Goal: Task Accomplishment & Management: Use online tool/utility

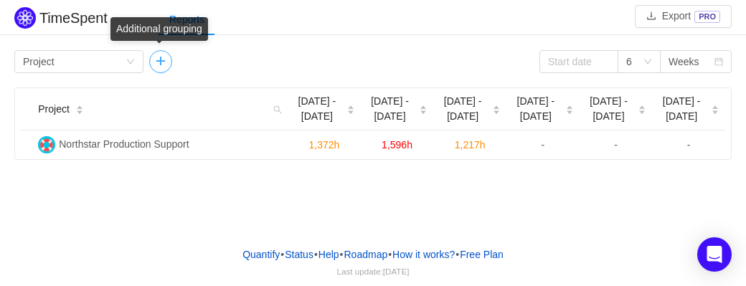
click at [157, 65] on button "button" at bounding box center [160, 61] width 23 height 23
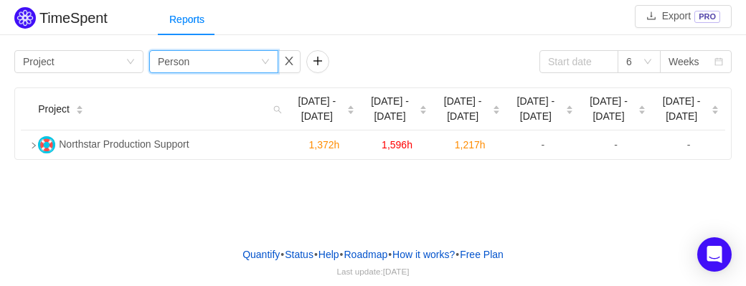
click at [270, 62] on icon "icon: down" at bounding box center [265, 61] width 9 height 9
click at [318, 62] on button "button" at bounding box center [317, 61] width 23 height 23
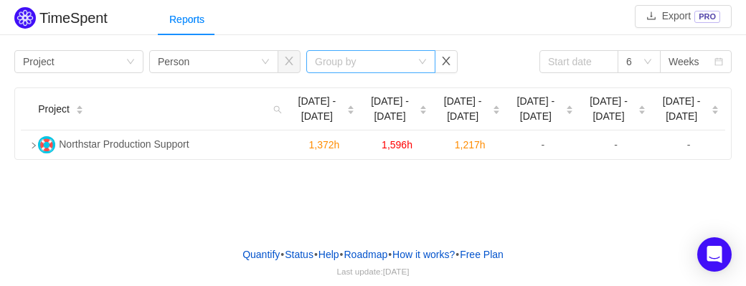
click at [424, 67] on div "Group by" at bounding box center [370, 61] width 129 height 23
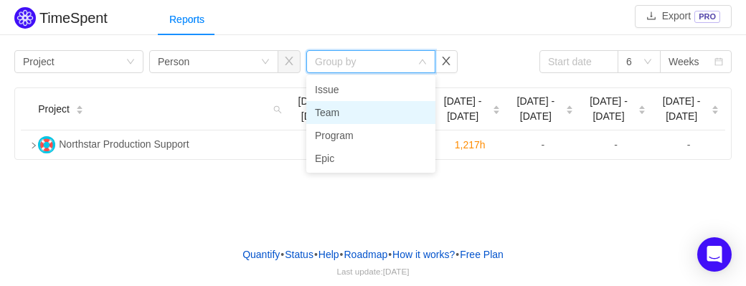
click at [343, 107] on li "Team" at bounding box center [370, 112] width 129 height 23
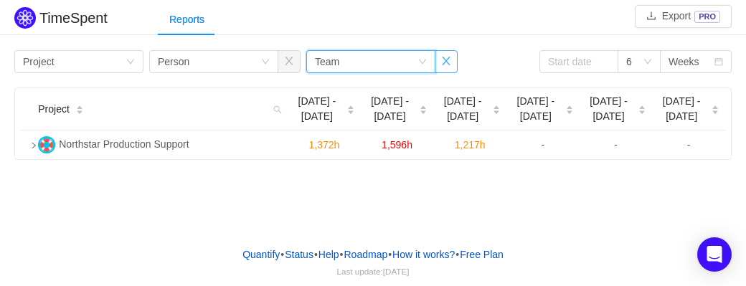
click at [451, 58] on button "button" at bounding box center [446, 61] width 23 height 23
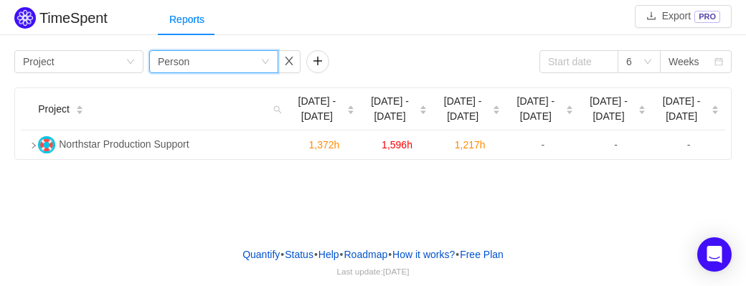
click at [270, 61] on icon "icon: down" at bounding box center [265, 61] width 9 height 9
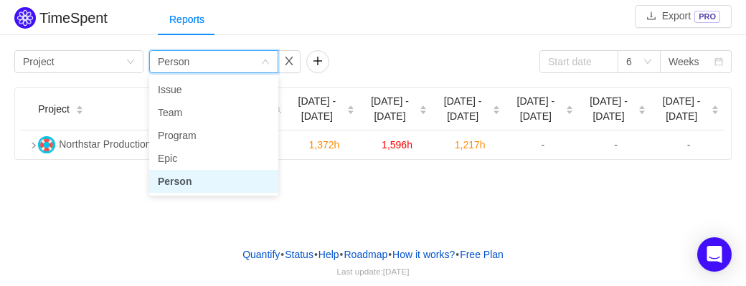
click at [182, 180] on li "Person" at bounding box center [213, 181] width 129 height 23
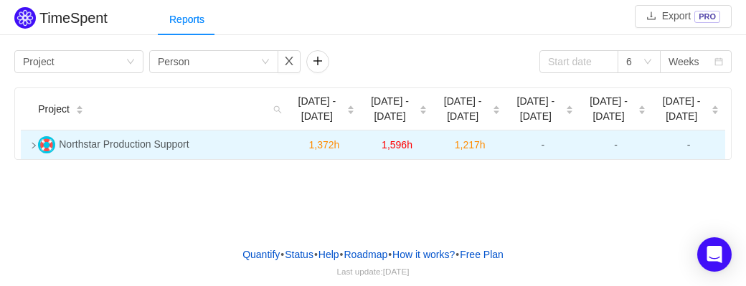
click at [32, 148] on icon "icon: right" at bounding box center [33, 145] width 7 height 7
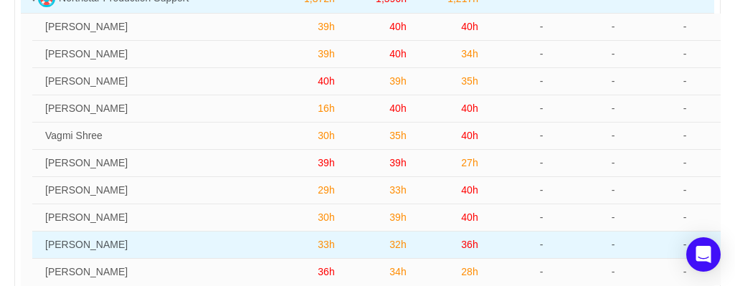
scroll to position [72, 0]
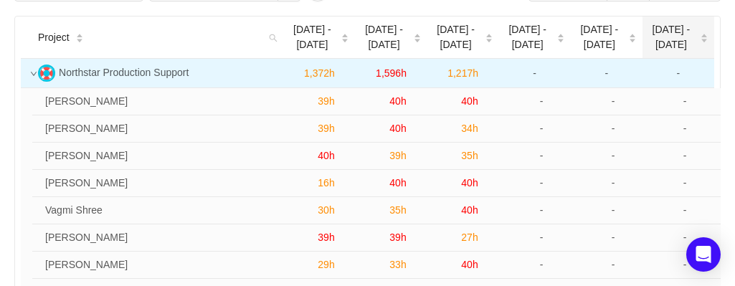
click at [671, 32] on span "[DATE] - [DATE]" at bounding box center [672, 37] width 46 height 30
click at [664, 44] on span "[DATE] - [DATE]" at bounding box center [672, 37] width 46 height 30
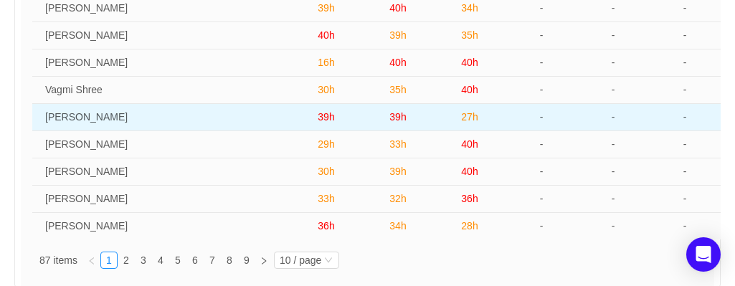
scroll to position [242, 0]
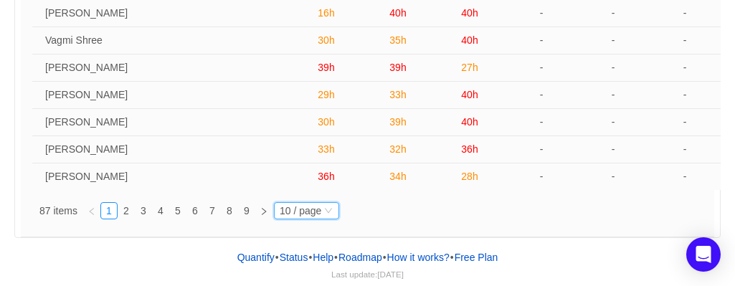
click at [333, 214] on div "10 / page" at bounding box center [306, 210] width 65 height 17
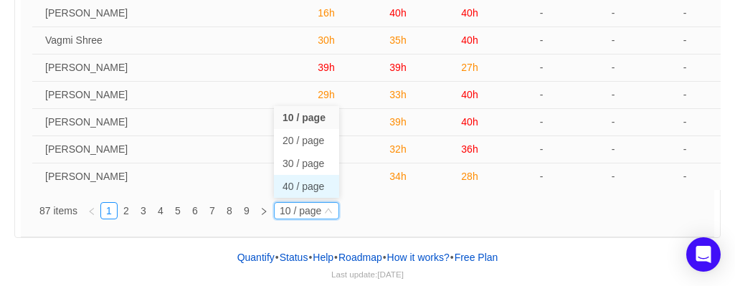
click at [312, 189] on li "40 / page" at bounding box center [306, 186] width 65 height 23
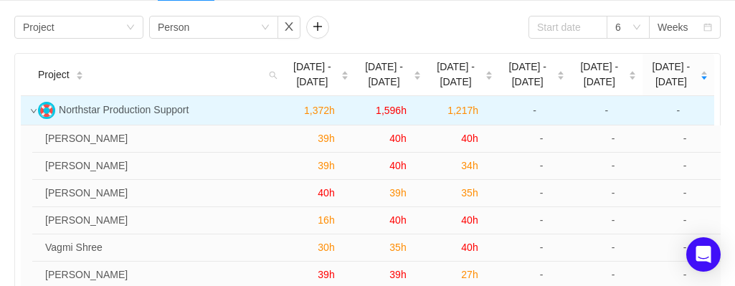
scroll to position [0, 0]
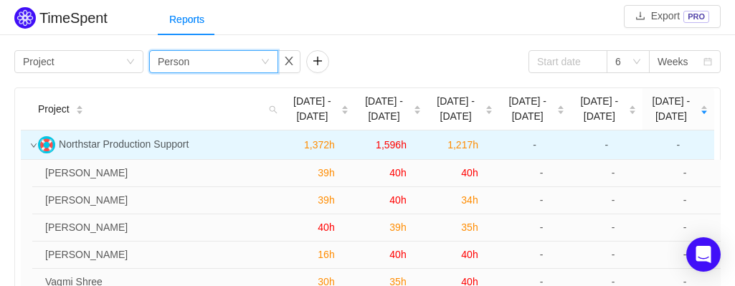
click at [268, 58] on icon "icon: down" at bounding box center [265, 61] width 9 height 9
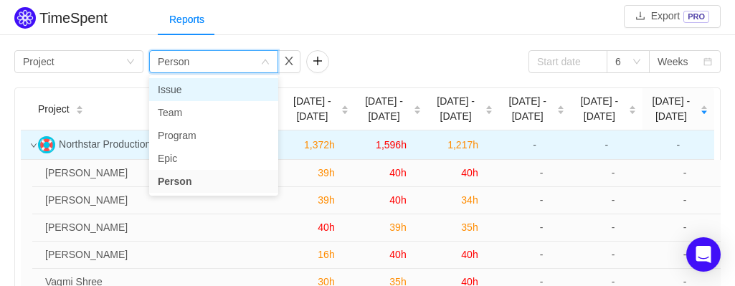
click at [230, 79] on li "Issue" at bounding box center [213, 89] width 129 height 23
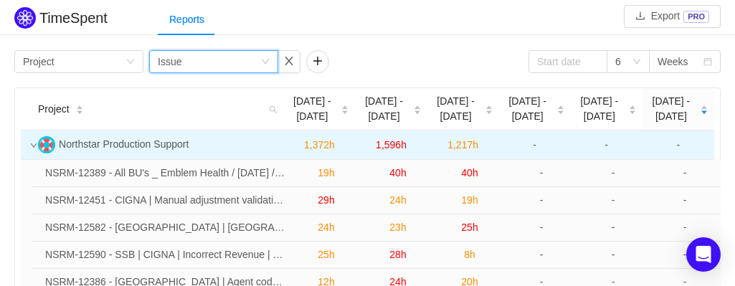
click at [265, 67] on div "Group by Issue" at bounding box center [213, 61] width 129 height 23
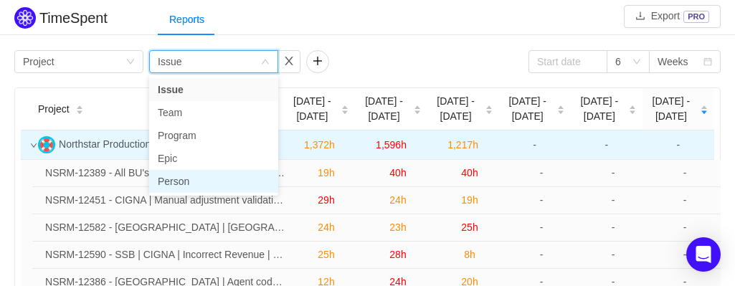
click at [185, 173] on li "Person" at bounding box center [213, 181] width 129 height 23
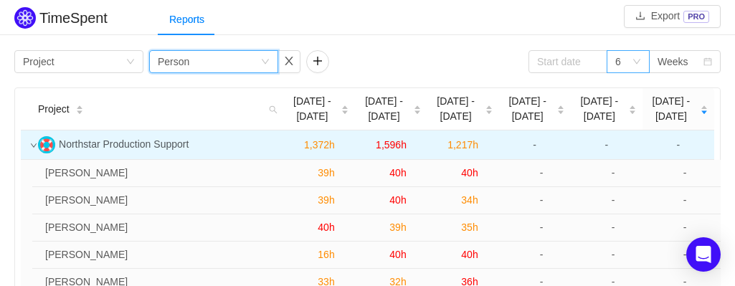
click at [640, 62] on icon "icon: down" at bounding box center [637, 61] width 9 height 9
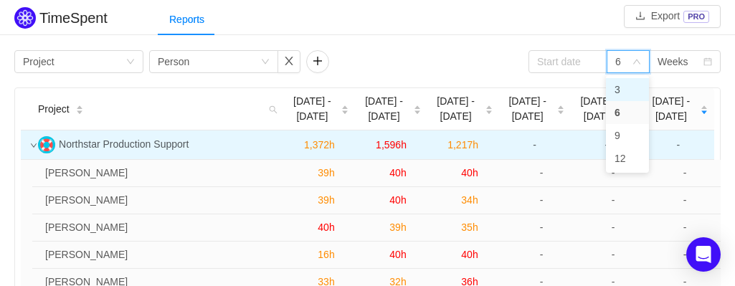
click at [627, 82] on li "3" at bounding box center [627, 89] width 43 height 23
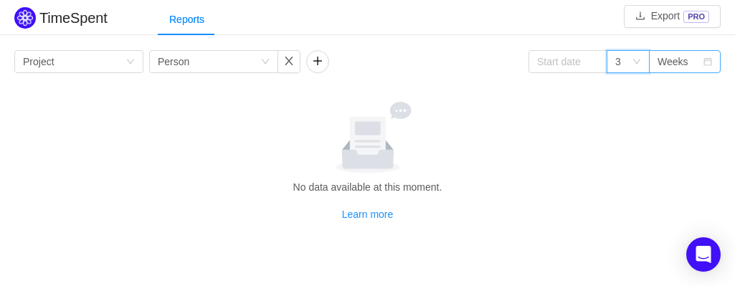
click at [661, 64] on div "Weeks" at bounding box center [673, 62] width 31 height 22
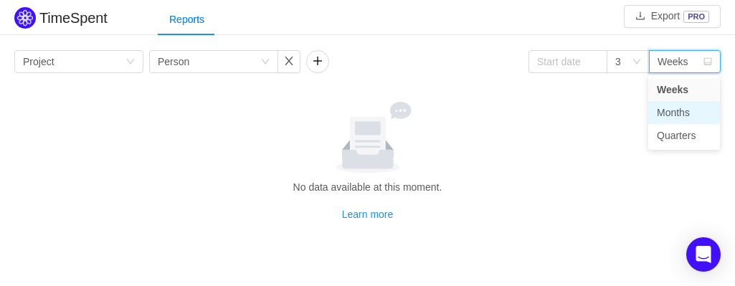
click at [669, 114] on li "Months" at bounding box center [685, 112] width 72 height 23
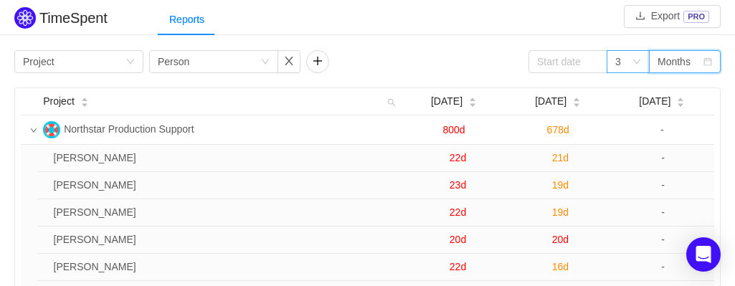
click at [638, 65] on icon "icon: down" at bounding box center [637, 61] width 9 height 9
click at [563, 38] on div "TimeSpent Export PRO Reports Group by Project Group by Person 3 Months Project …" at bounding box center [367, 234] width 735 height 461
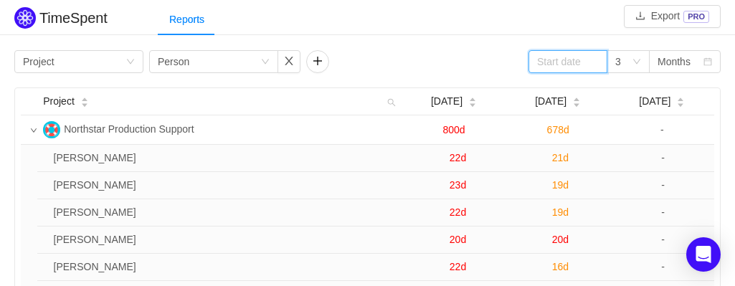
click at [562, 67] on input at bounding box center [568, 61] width 79 height 23
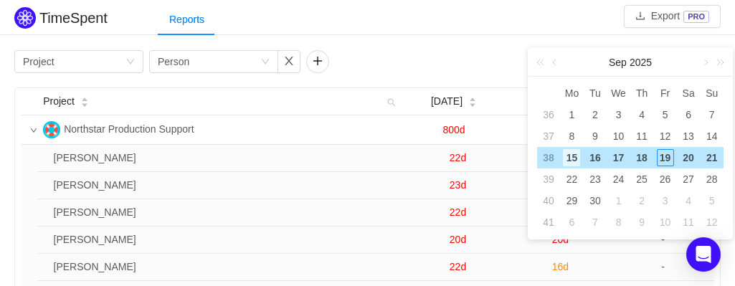
click at [569, 156] on div "15" at bounding box center [571, 157] width 17 height 17
type input "2025-09-15"
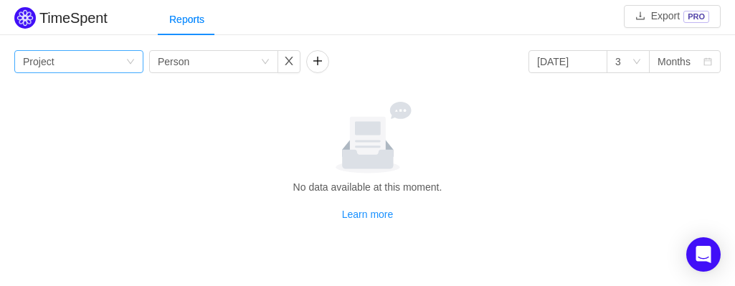
click at [133, 60] on icon "icon: down" at bounding box center [130, 61] width 9 height 9
click at [222, 111] on div at bounding box center [367, 138] width 695 height 72
click at [133, 66] on icon "icon: down" at bounding box center [130, 62] width 9 height 10
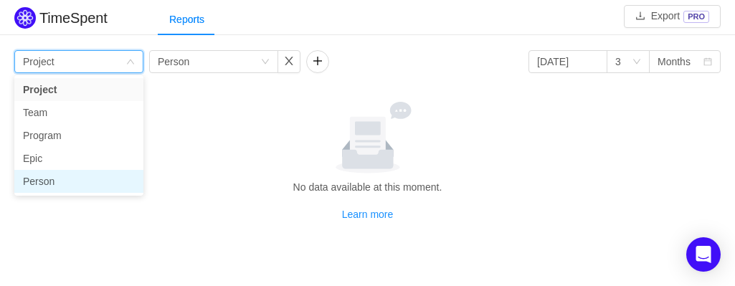
click at [84, 178] on li "Person" at bounding box center [78, 181] width 129 height 23
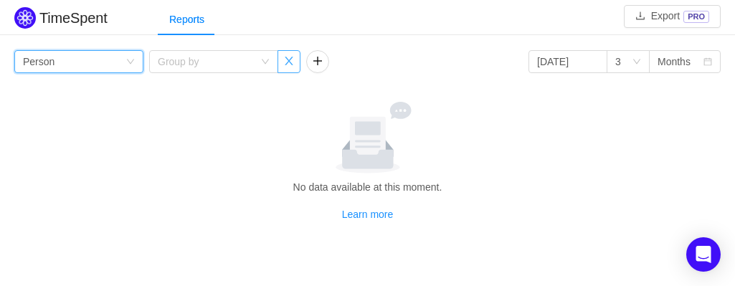
click at [288, 61] on button "button" at bounding box center [289, 61] width 23 height 23
click at [131, 62] on icon "icon: down" at bounding box center [130, 62] width 7 height 5
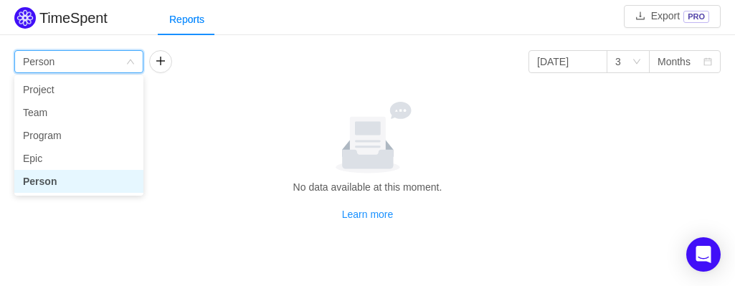
click at [46, 181] on li "Person" at bounding box center [78, 181] width 129 height 23
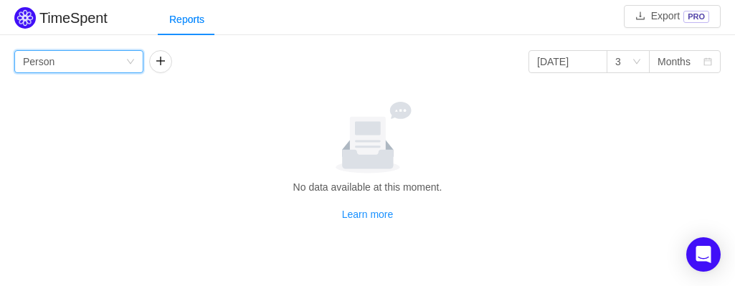
click at [103, 57] on div "Group by Person" at bounding box center [74, 62] width 103 height 22
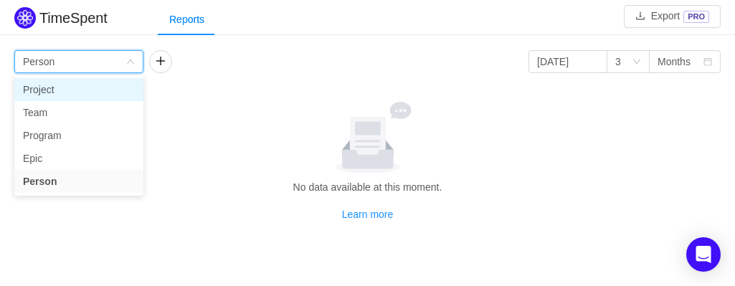
click at [62, 96] on li "Project" at bounding box center [78, 89] width 129 height 23
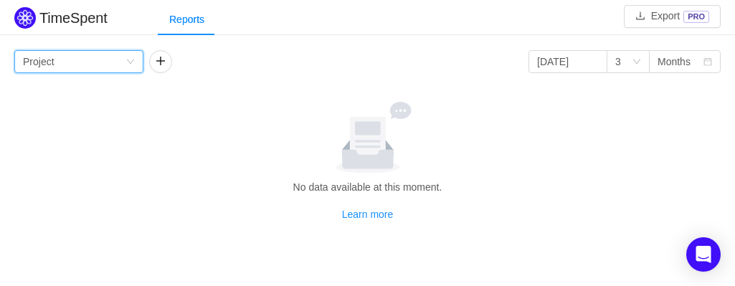
click at [126, 60] on icon "icon: down" at bounding box center [130, 61] width 9 height 9
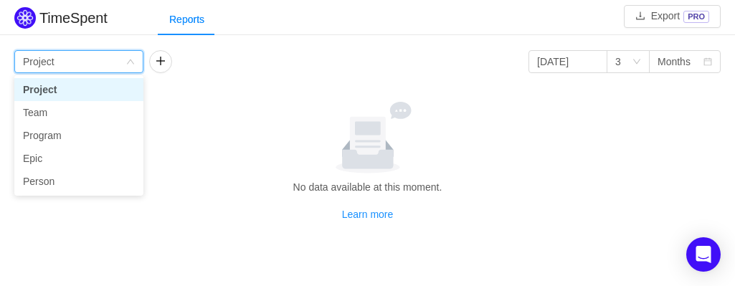
click at [126, 60] on icon "icon: down" at bounding box center [130, 62] width 9 height 10
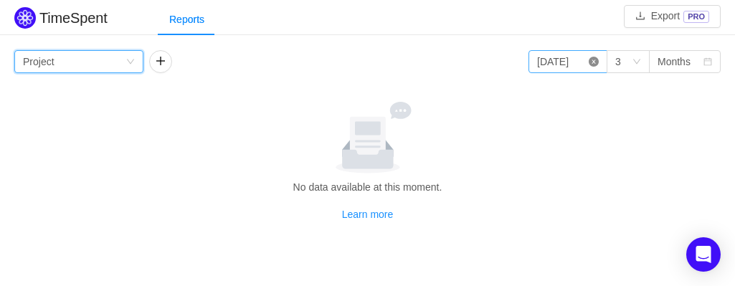
click at [590, 57] on icon "icon: close-circle" at bounding box center [594, 62] width 10 height 10
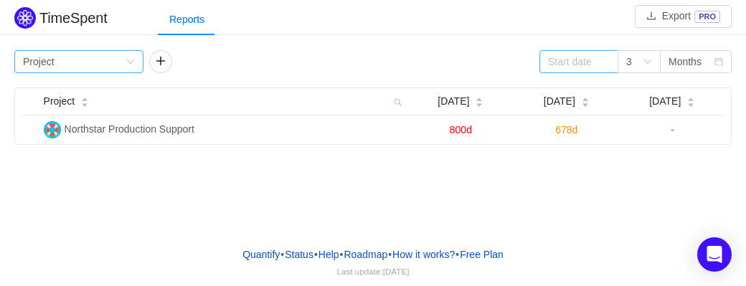
click at [130, 65] on icon "icon: down" at bounding box center [130, 61] width 9 height 9
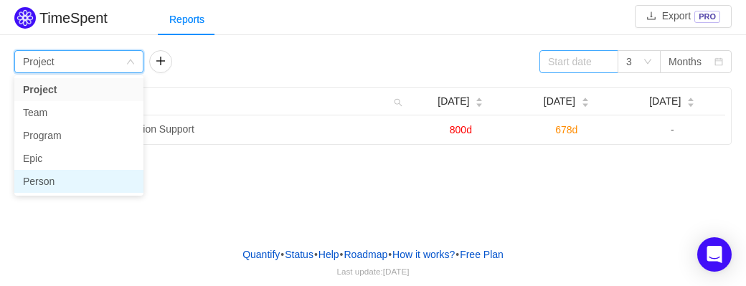
click at [63, 179] on li "Person" at bounding box center [78, 181] width 129 height 23
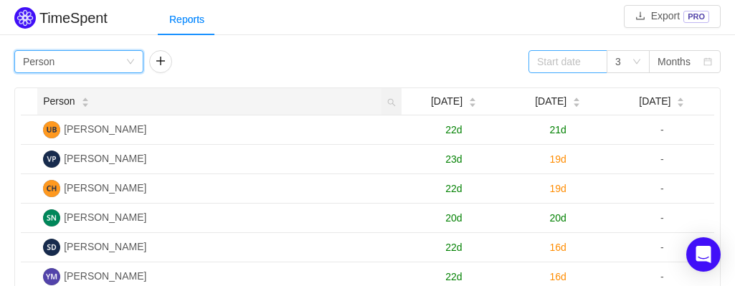
click at [63, 101] on span "Person" at bounding box center [59, 101] width 32 height 15
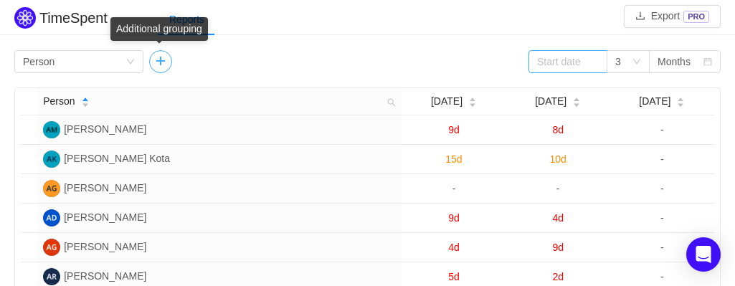
click at [157, 60] on button "button" at bounding box center [160, 61] width 23 height 23
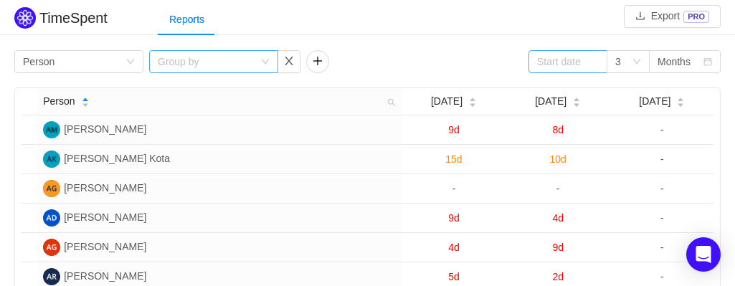
click at [240, 62] on div "Group by" at bounding box center [206, 62] width 96 height 14
click at [289, 60] on button "button" at bounding box center [289, 61] width 23 height 23
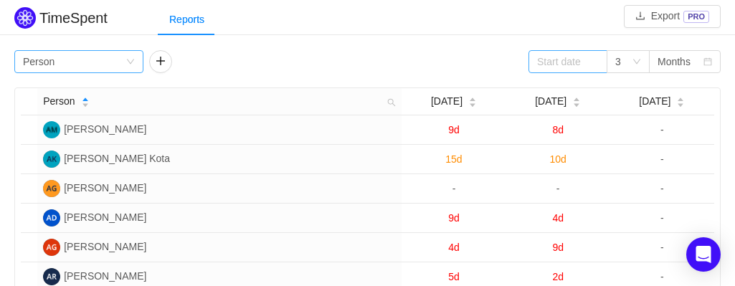
click at [133, 65] on icon "icon: down" at bounding box center [130, 61] width 9 height 9
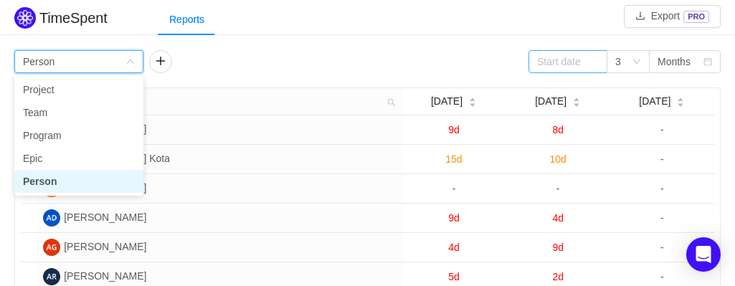
click at [237, 65] on div "Group by Person 3 Months" at bounding box center [367, 61] width 707 height 23
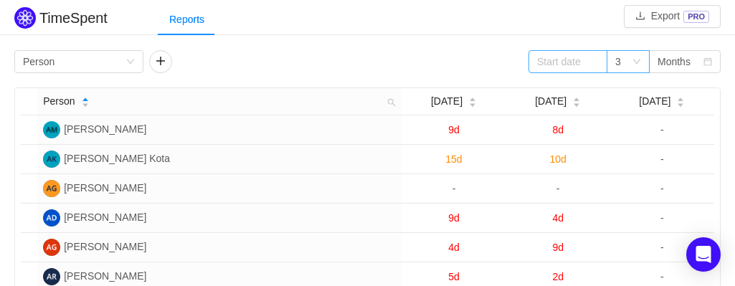
click at [638, 60] on icon "icon: down" at bounding box center [637, 61] width 9 height 9
click at [676, 65] on div "Months" at bounding box center [674, 62] width 33 height 22
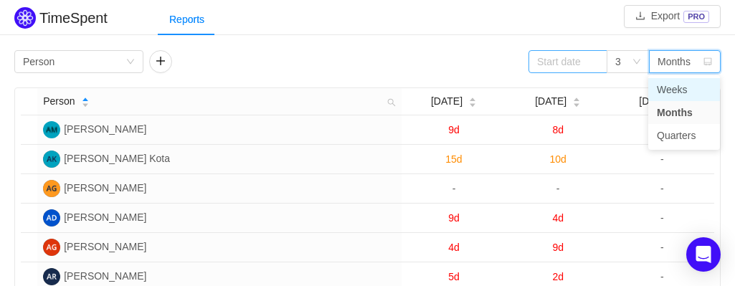
click at [693, 85] on li "Weeks" at bounding box center [685, 89] width 72 height 23
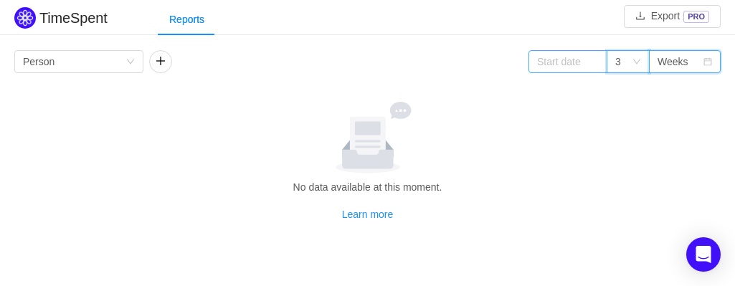
click at [636, 59] on icon "icon: down" at bounding box center [637, 61] width 9 height 9
click at [628, 106] on li "6" at bounding box center [627, 112] width 43 height 23
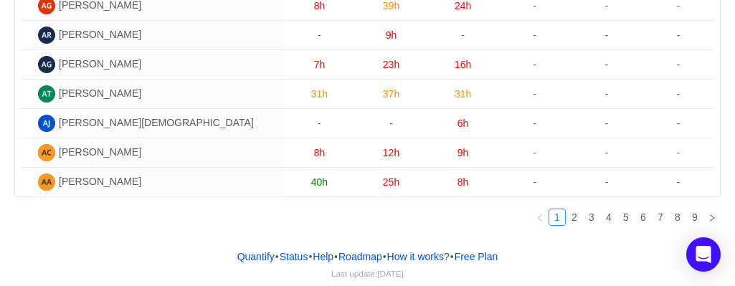
scroll to position [231, 0]
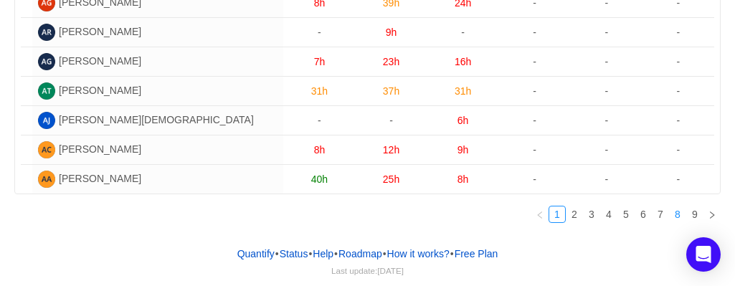
click at [671, 217] on link "8" at bounding box center [678, 215] width 16 height 16
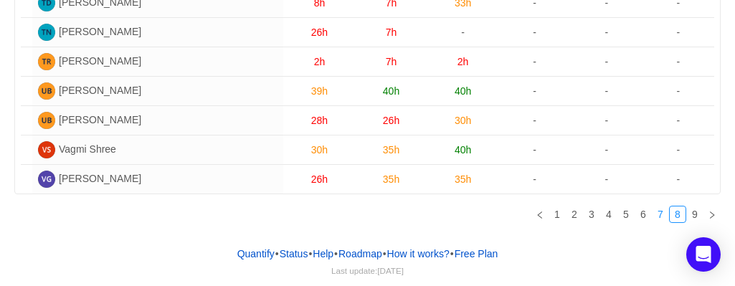
click at [664, 216] on link "7" at bounding box center [661, 215] width 16 height 16
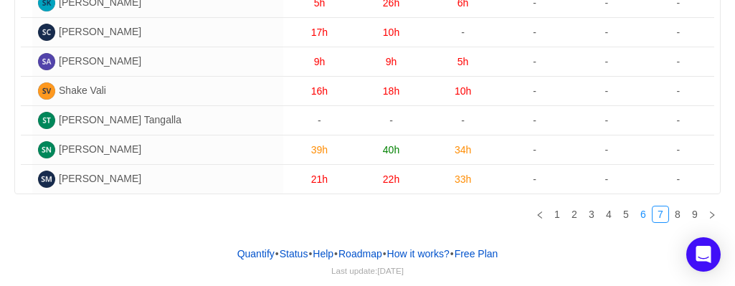
click at [641, 216] on link "6" at bounding box center [644, 215] width 16 height 16
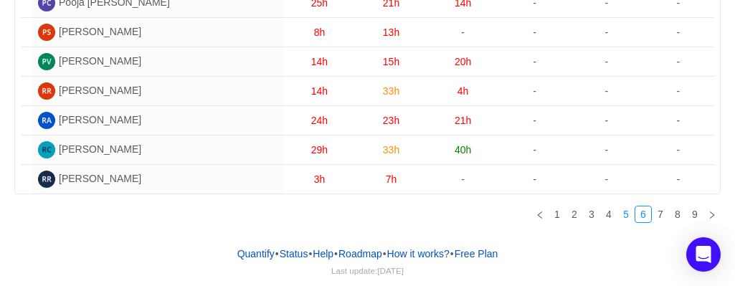
click at [627, 216] on link "5" at bounding box center [626, 215] width 16 height 16
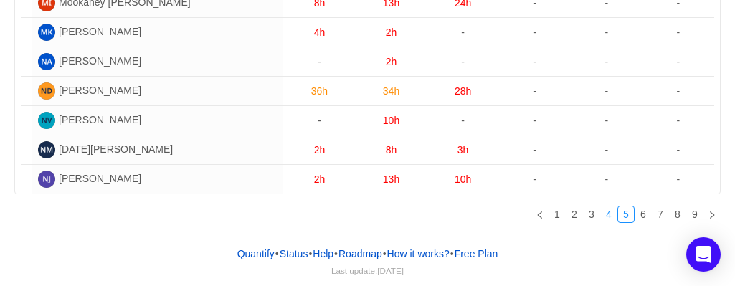
click at [616, 214] on link "4" at bounding box center [609, 215] width 16 height 16
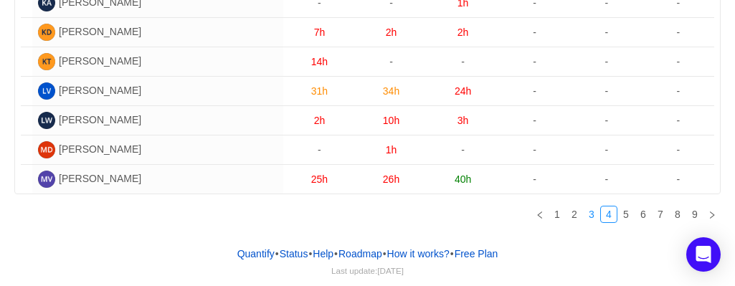
click at [596, 214] on link "3" at bounding box center [592, 215] width 16 height 16
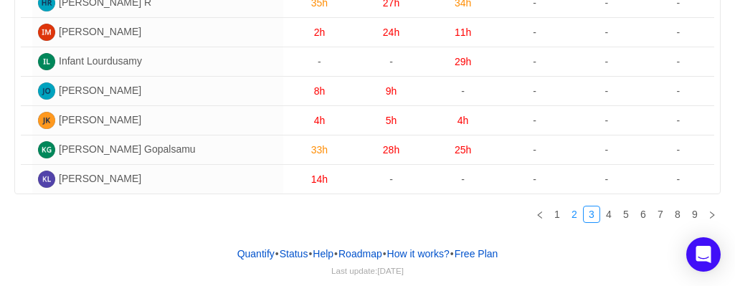
click at [572, 215] on link "2" at bounding box center [575, 215] width 16 height 16
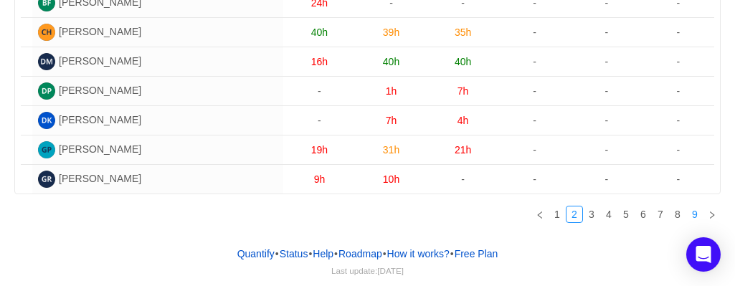
click at [691, 216] on link "9" at bounding box center [695, 215] width 16 height 16
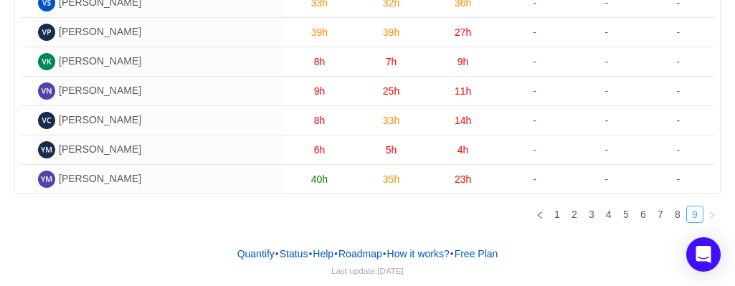
scroll to position [142, 0]
click at [712, 214] on icon "icon: right" at bounding box center [712, 215] width 9 height 9
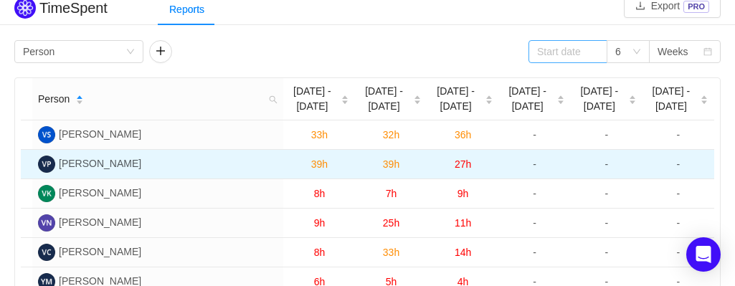
scroll to position [0, 0]
